Goal: Information Seeking & Learning: Learn about a topic

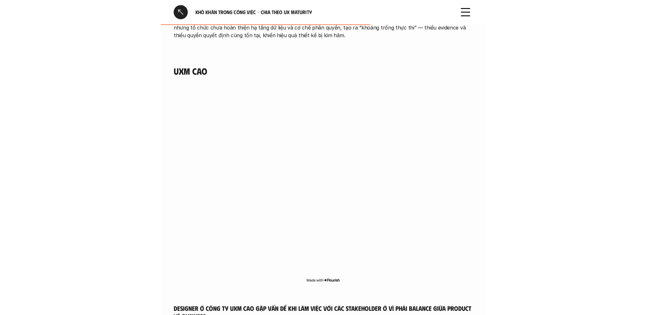
scroll to position [1375, 0]
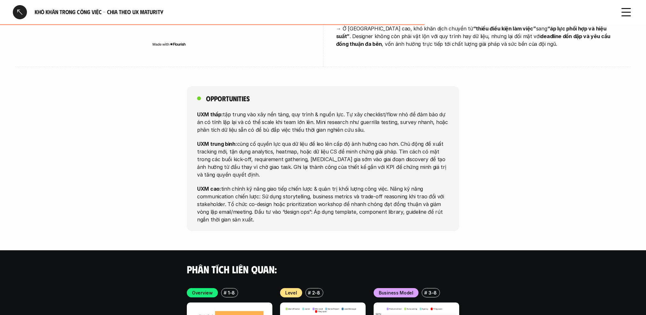
click at [324, 164] on div "Opportunities UXM thấp: tập trung vào xây nền tảng, quy trình & nguồn lực. Tự x…" at bounding box center [323, 158] width 646 height 145
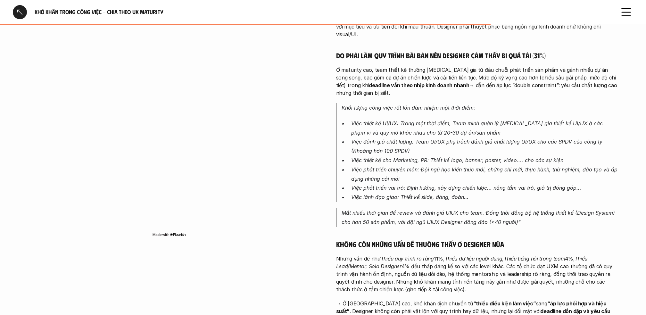
scroll to position [1088, 0]
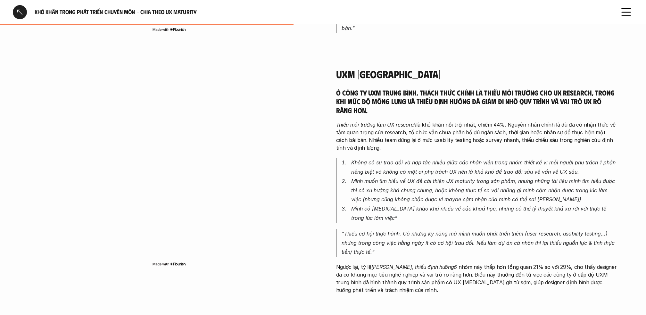
scroll to position [562, 0]
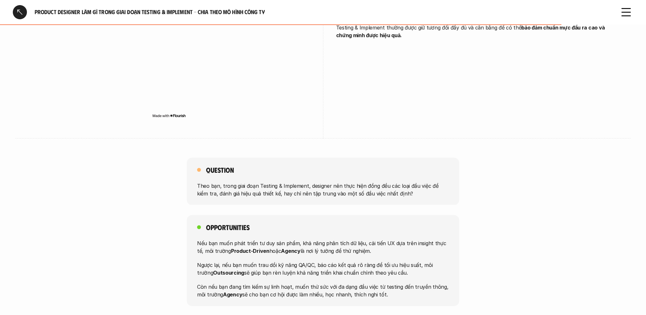
scroll to position [1011, 0]
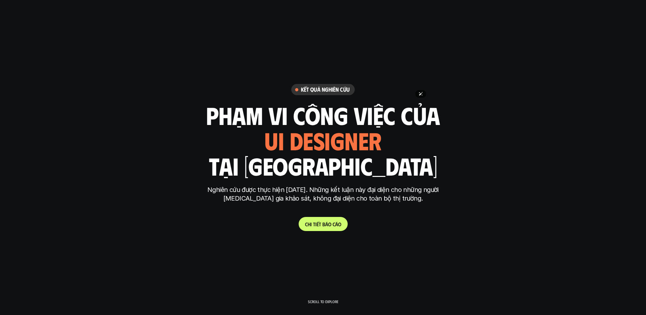
scroll to position [3652, 0]
